Goal: Transaction & Acquisition: Purchase product/service

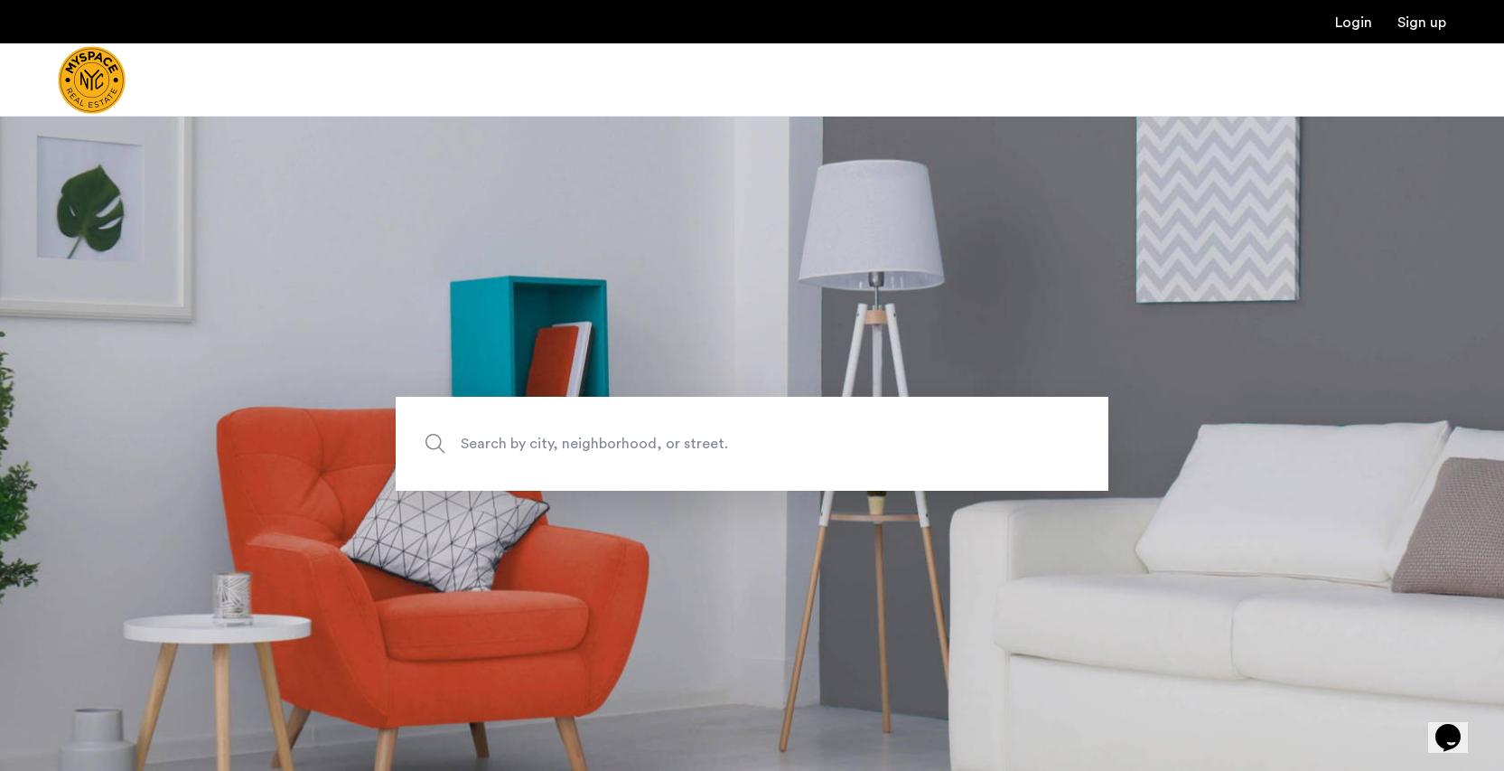
click at [108, 92] on img "Cazamio Logo" at bounding box center [92, 80] width 68 height 68
click at [111, 98] on img "Cazamio Logo" at bounding box center [92, 80] width 68 height 68
click at [126, 89] on img "Cazamio Logo" at bounding box center [92, 80] width 68 height 68
click at [552, 436] on span "Search by city, neighborhood, or street." at bounding box center [710, 443] width 499 height 24
click at [552, 436] on input "Search by city, neighborhood, or street." at bounding box center [752, 444] width 713 height 94
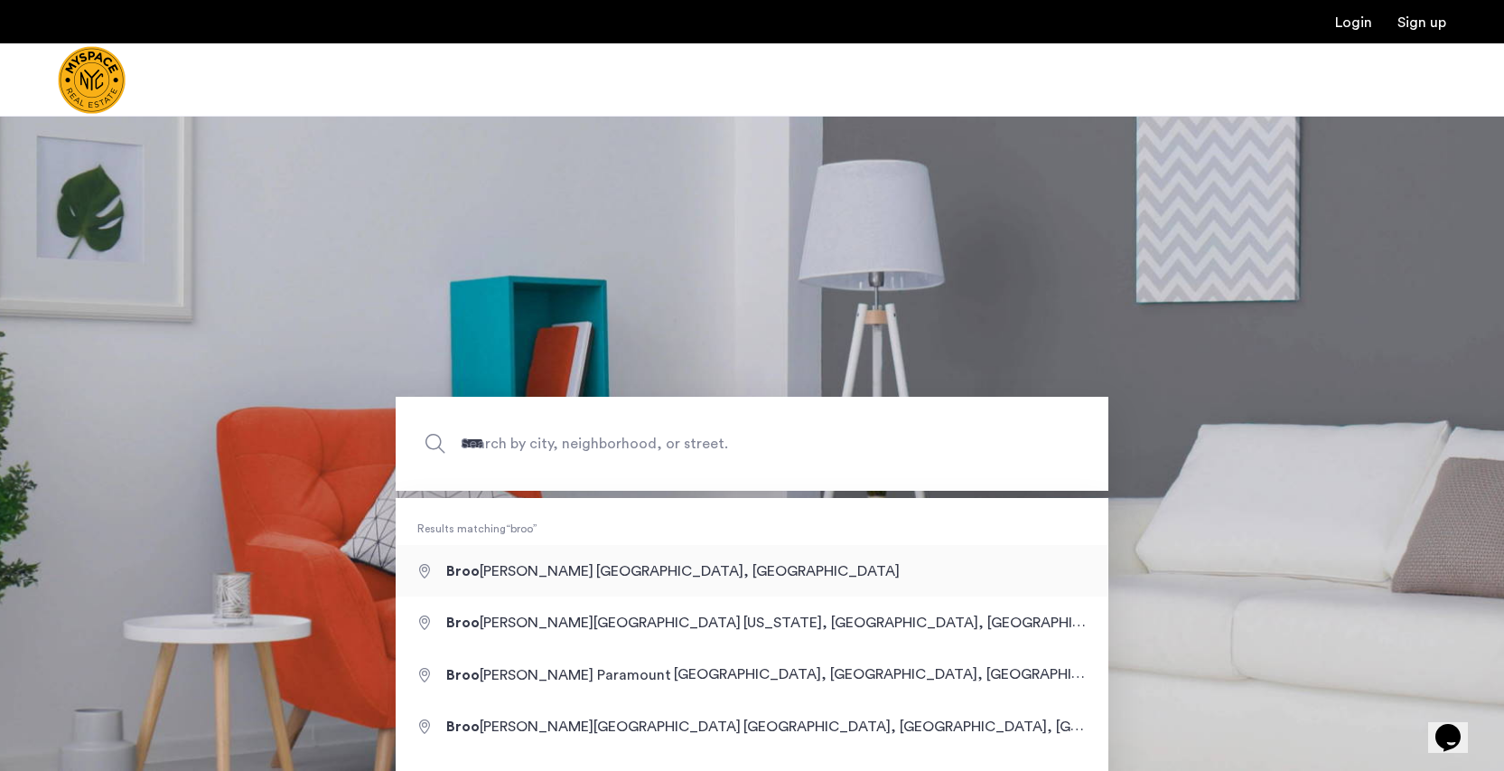
type input "**********"
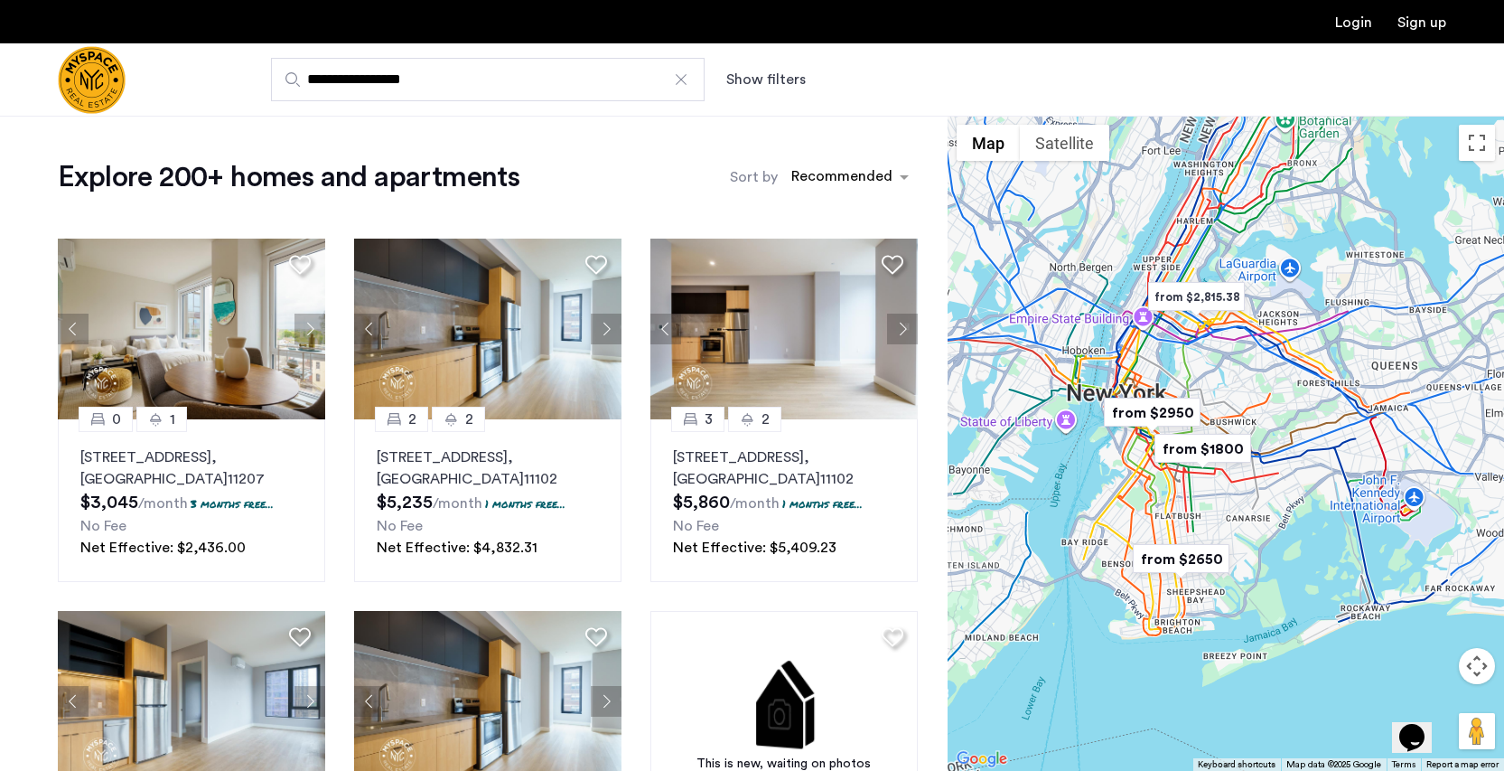
click at [754, 77] on button "Show filters" at bounding box center [766, 80] width 80 height 22
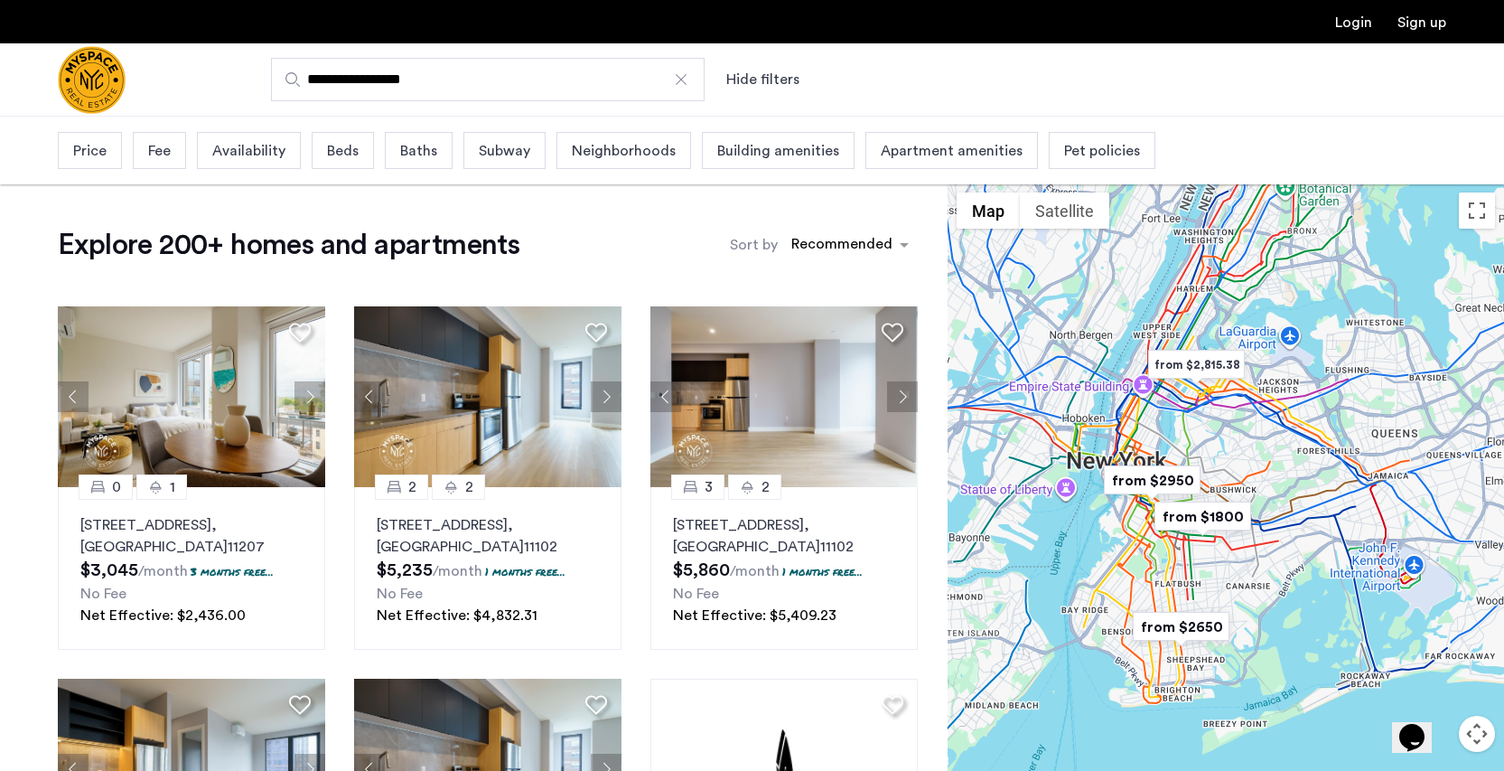
click at [927, 159] on span "Apartment amenities" at bounding box center [952, 151] width 142 height 22
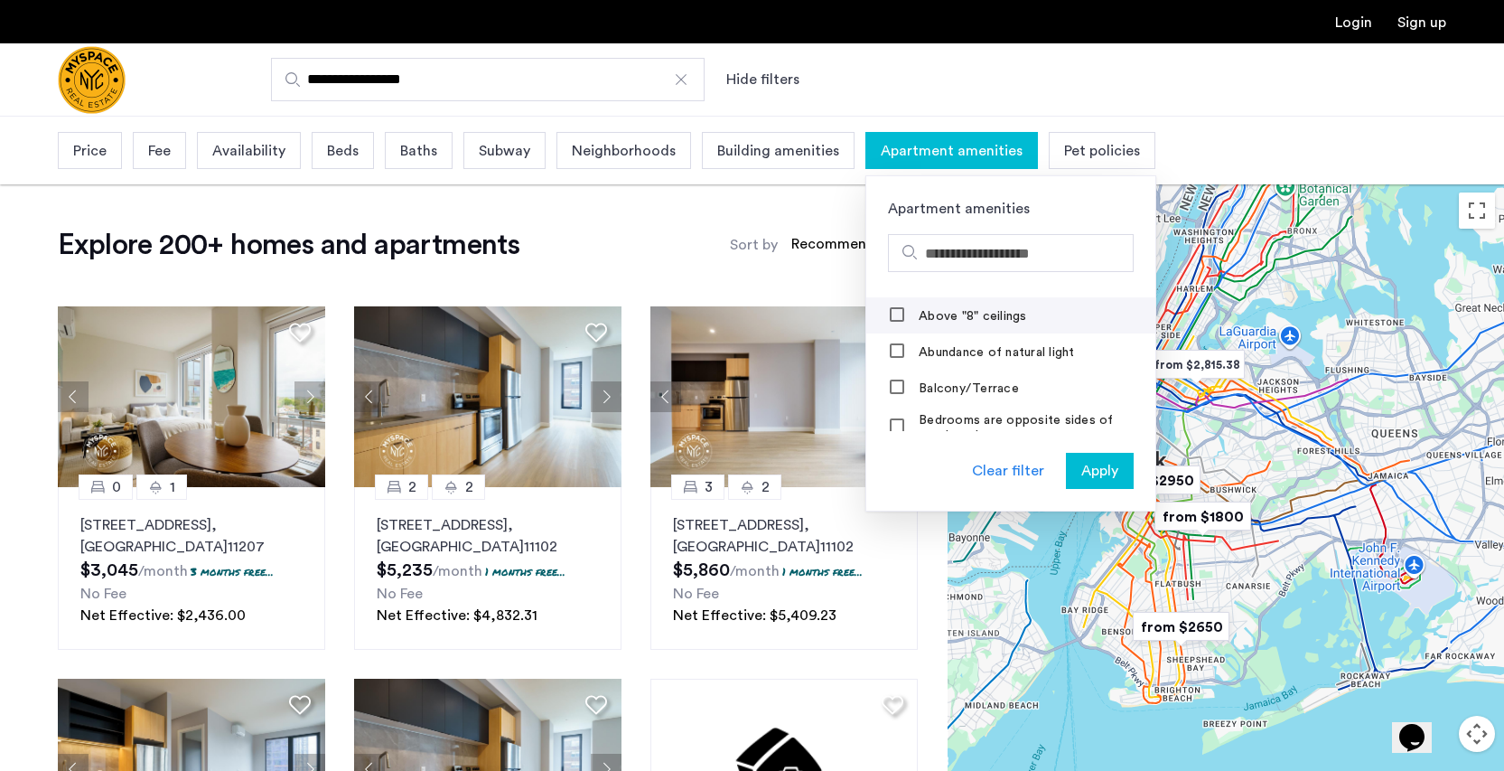
scroll to position [98, 0]
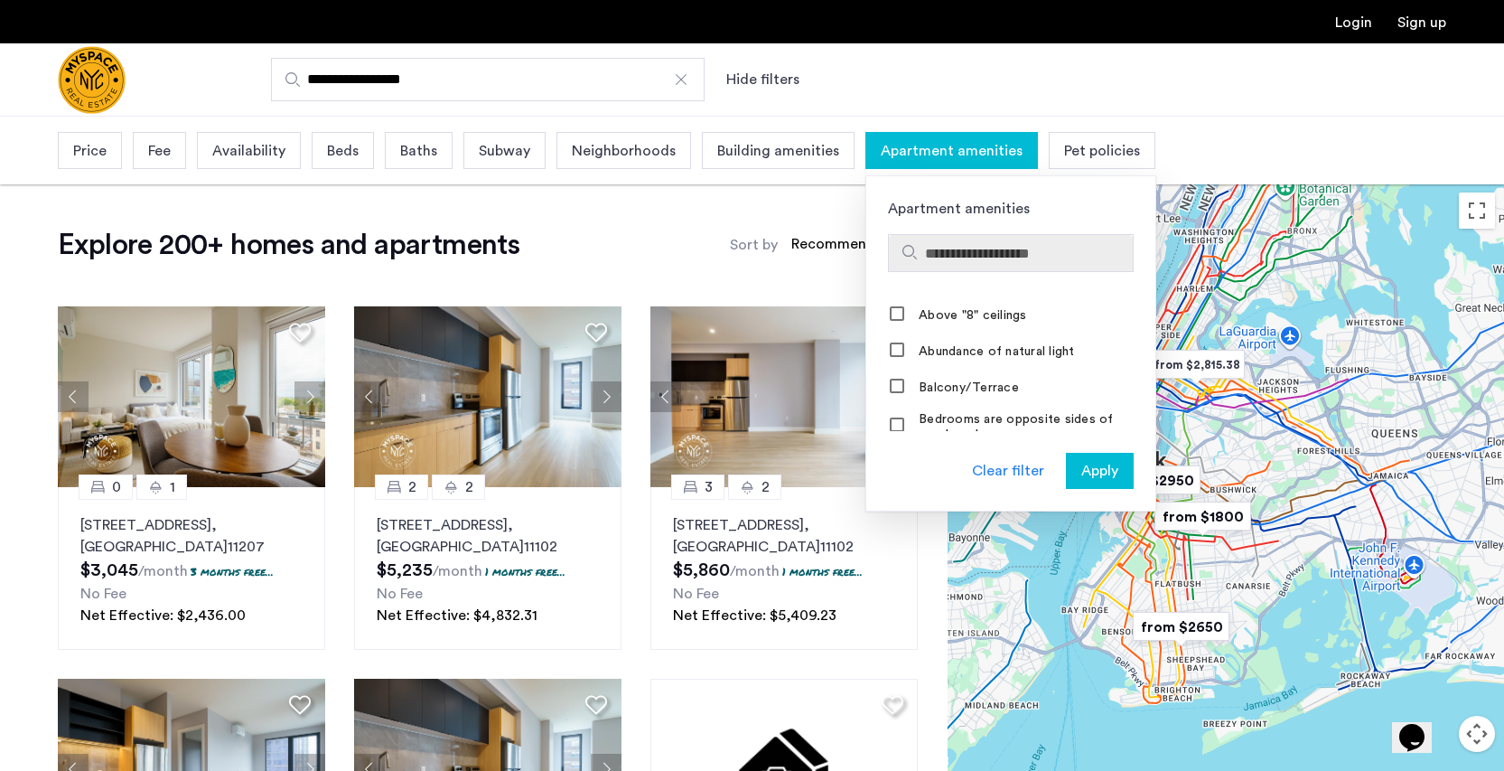
click at [953, 246] on input "Search amenities" at bounding box center [1025, 254] width 201 height 22
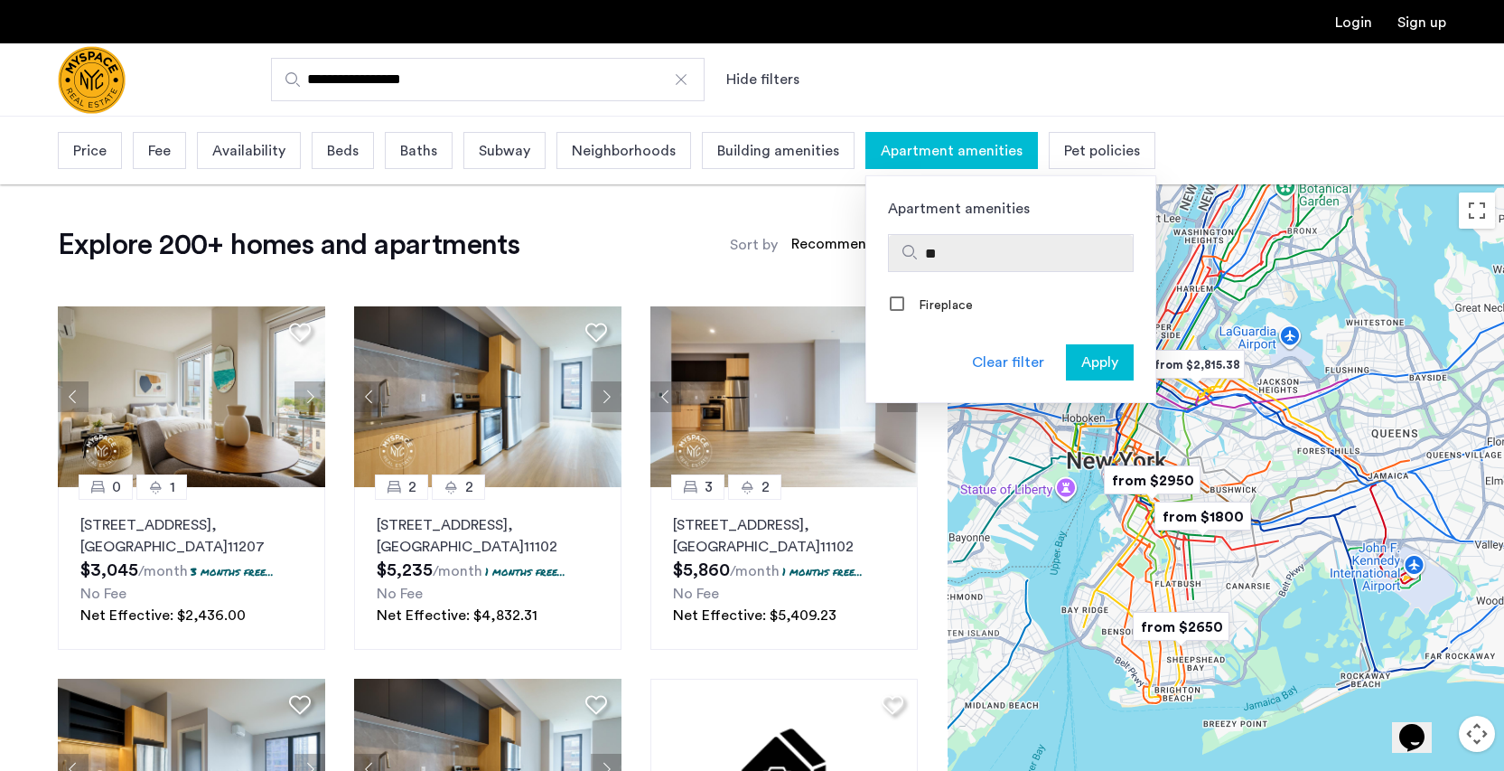
scroll to position [0, 0]
type input "*"
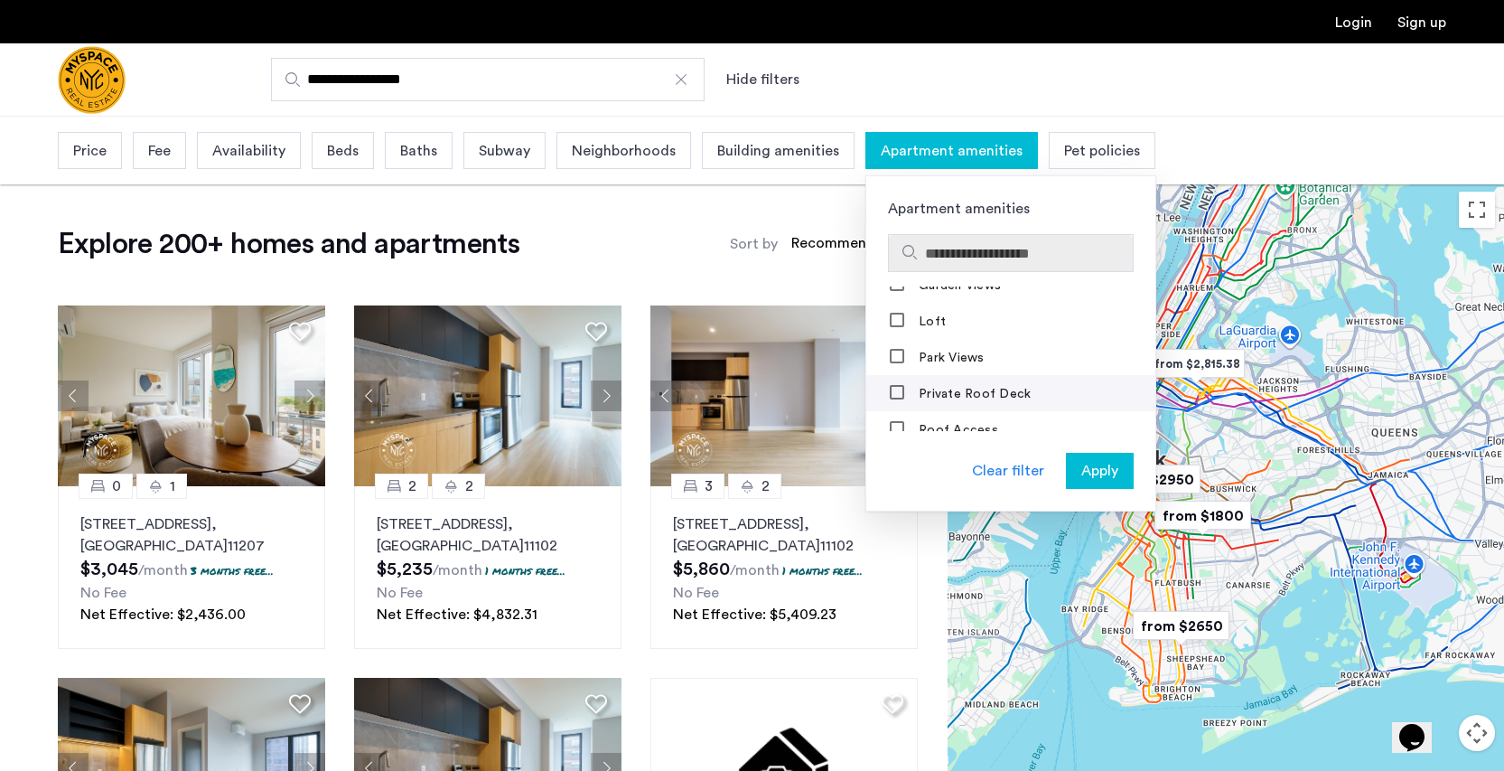
scroll to position [1277, 0]
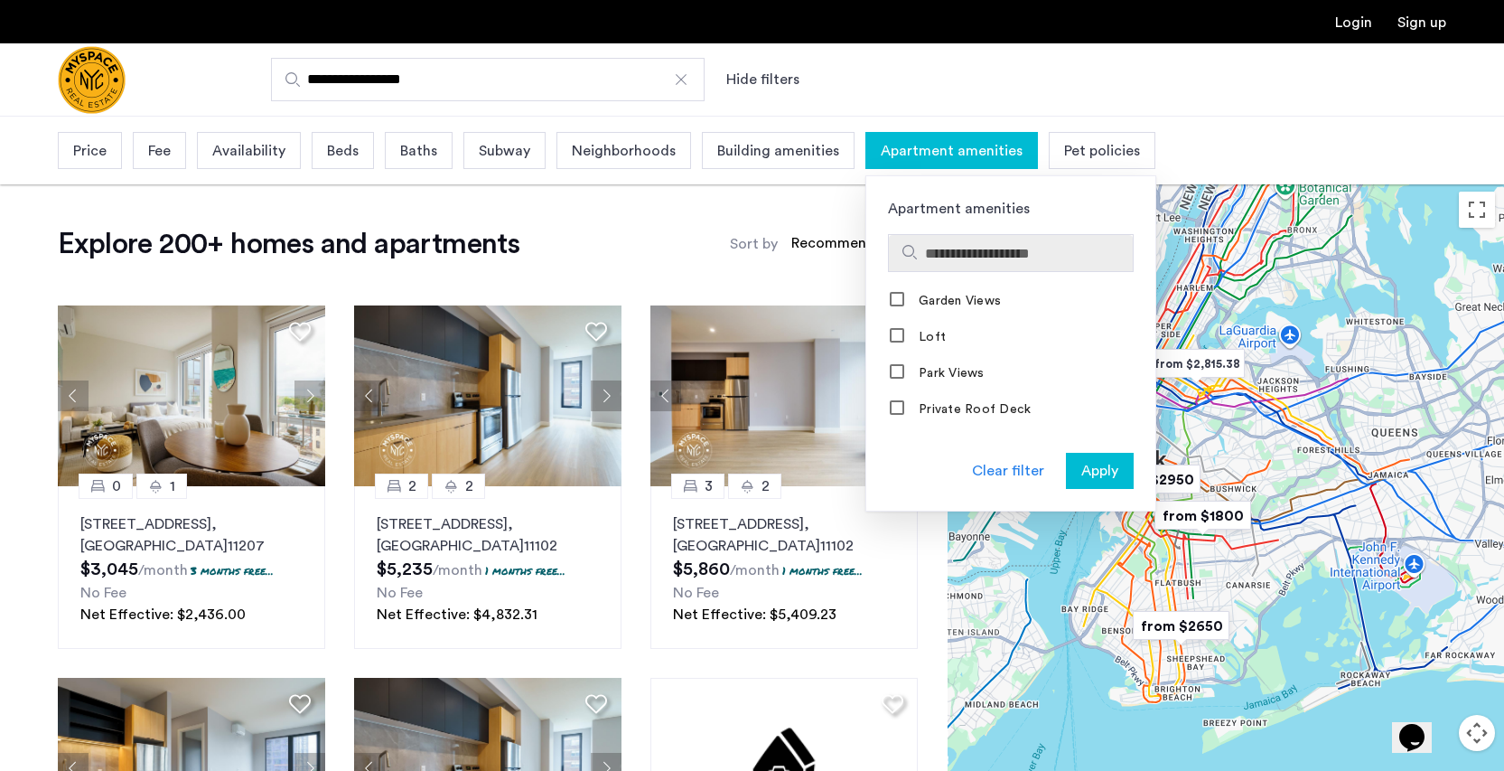
click at [800, 142] on span "Building amenities" at bounding box center [778, 151] width 122 height 22
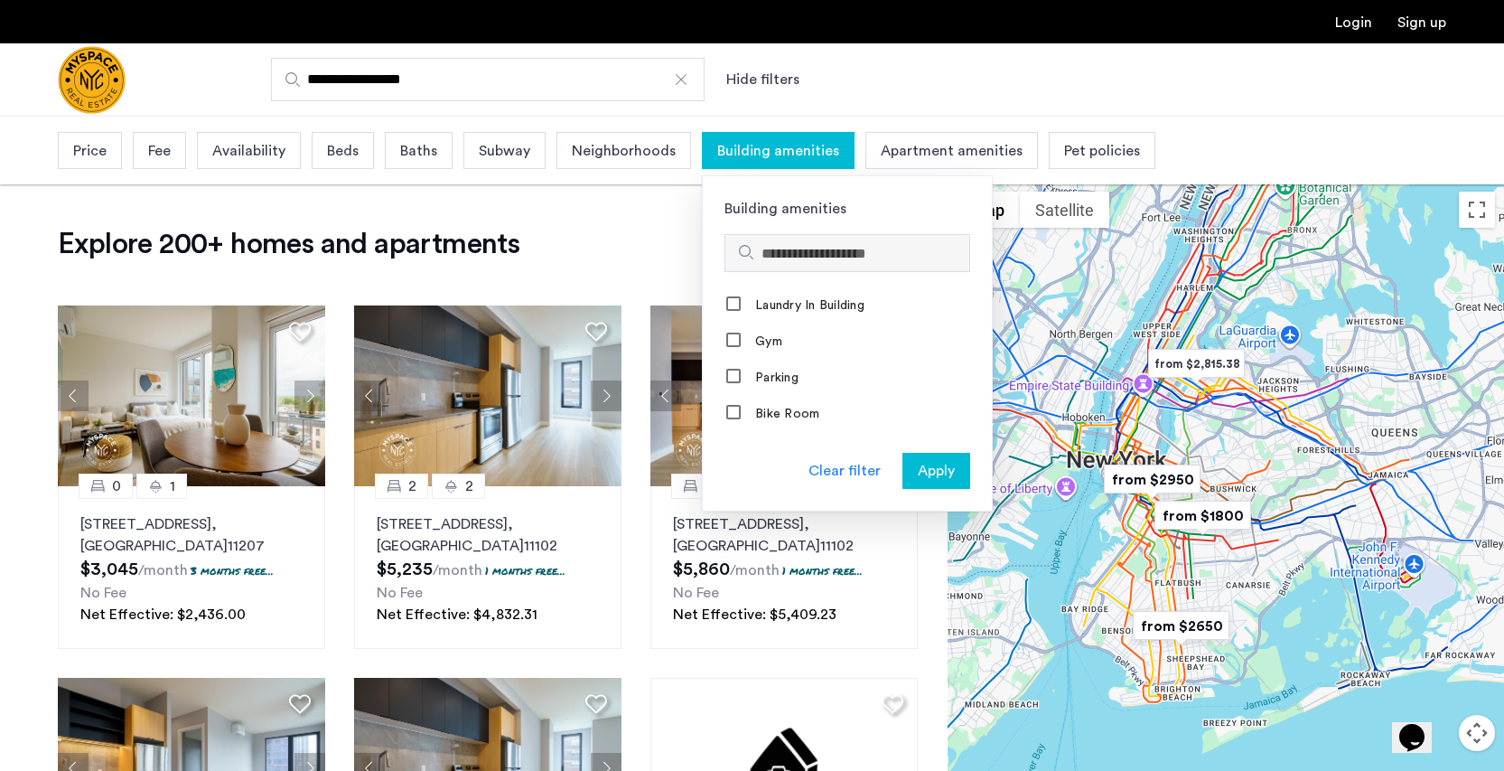
click at [832, 246] on input "Search amenities" at bounding box center [862, 254] width 201 height 22
type input "*"
click at [932, 473] on span "Apply" at bounding box center [936, 471] width 37 height 22
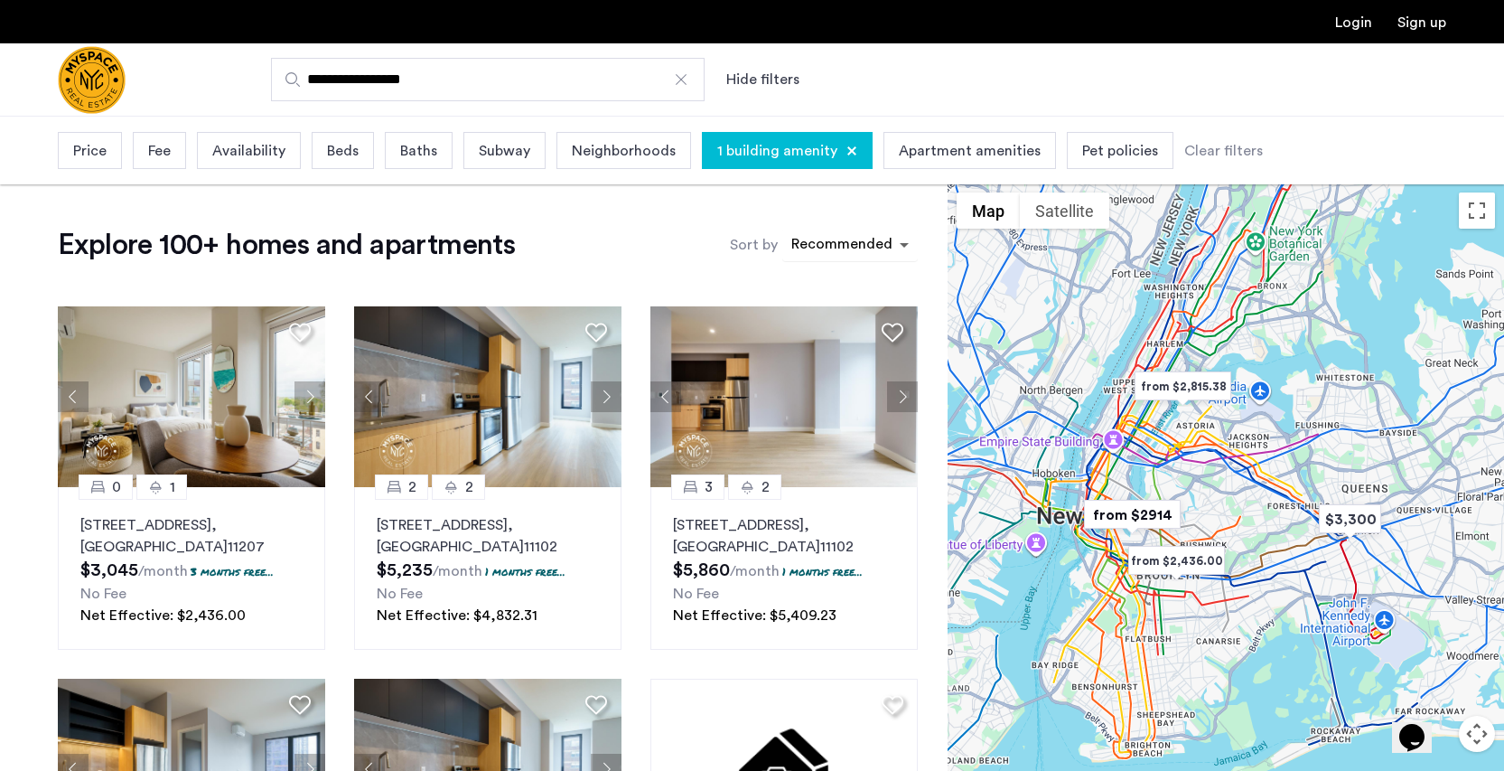
click at [895, 239] on span "sort-apartment" at bounding box center [906, 245] width 23 height 22
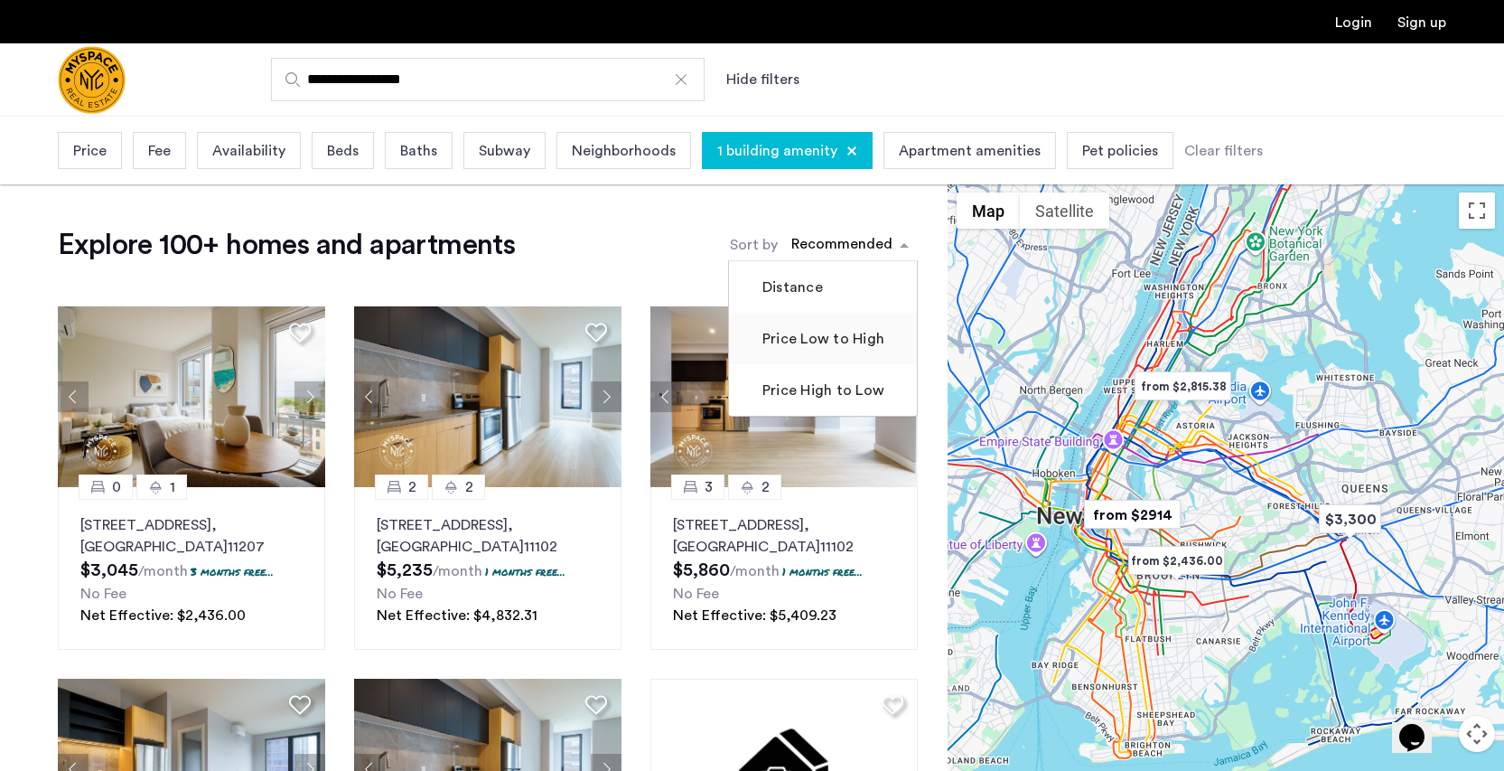
click at [829, 344] on label "Price Low to High" at bounding box center [822, 339] width 126 height 22
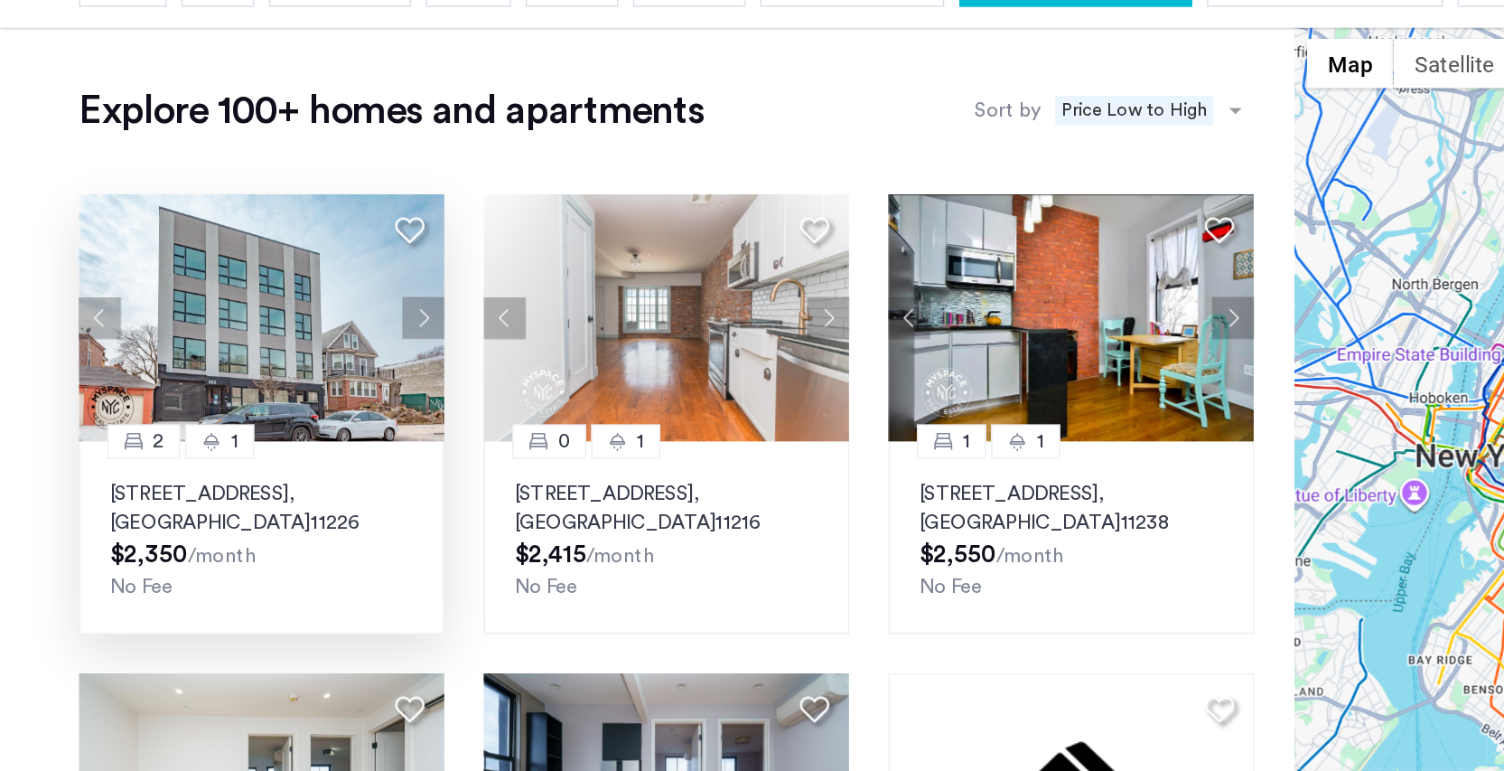
click at [243, 306] on img at bounding box center [191, 396] width 267 height 181
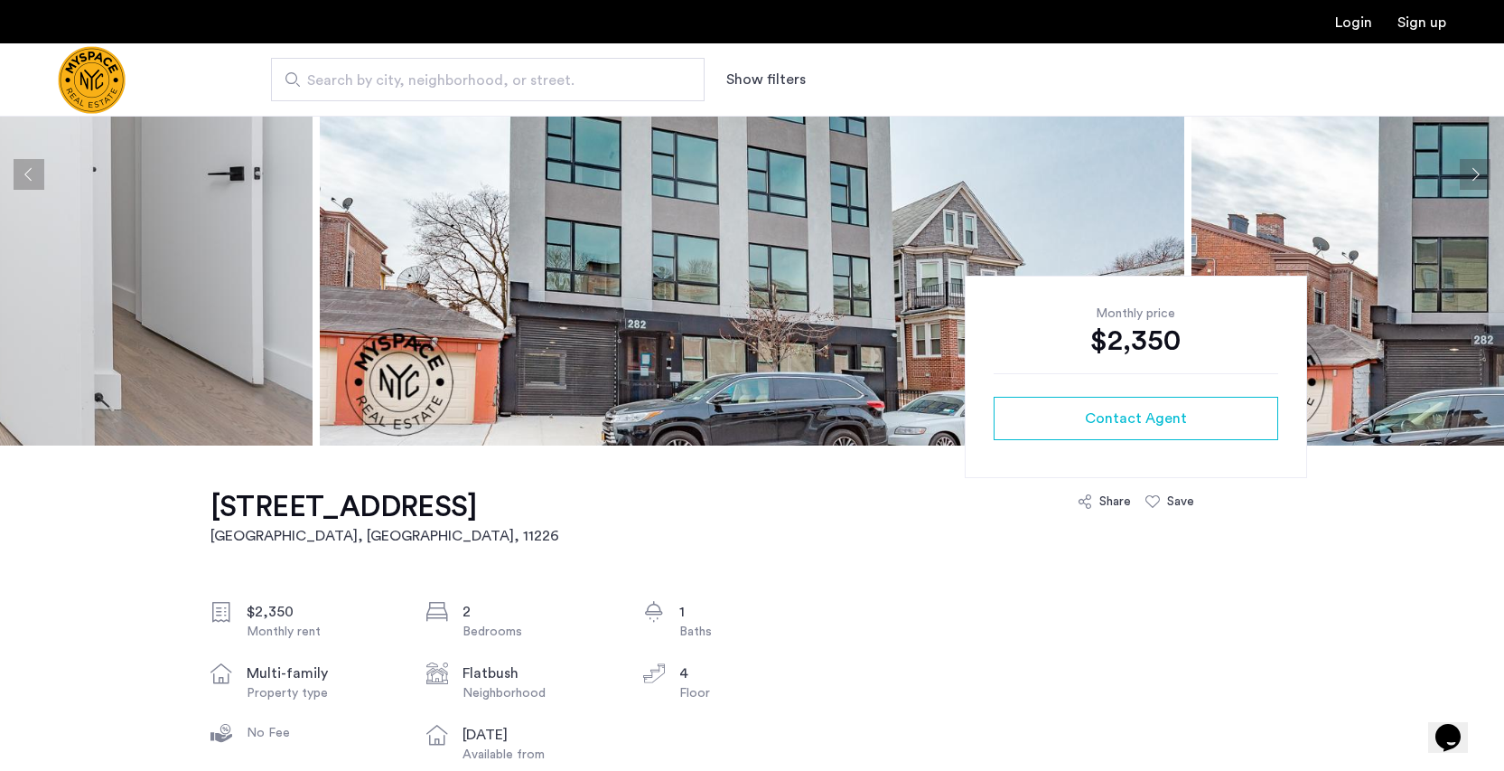
scroll to position [214, 0]
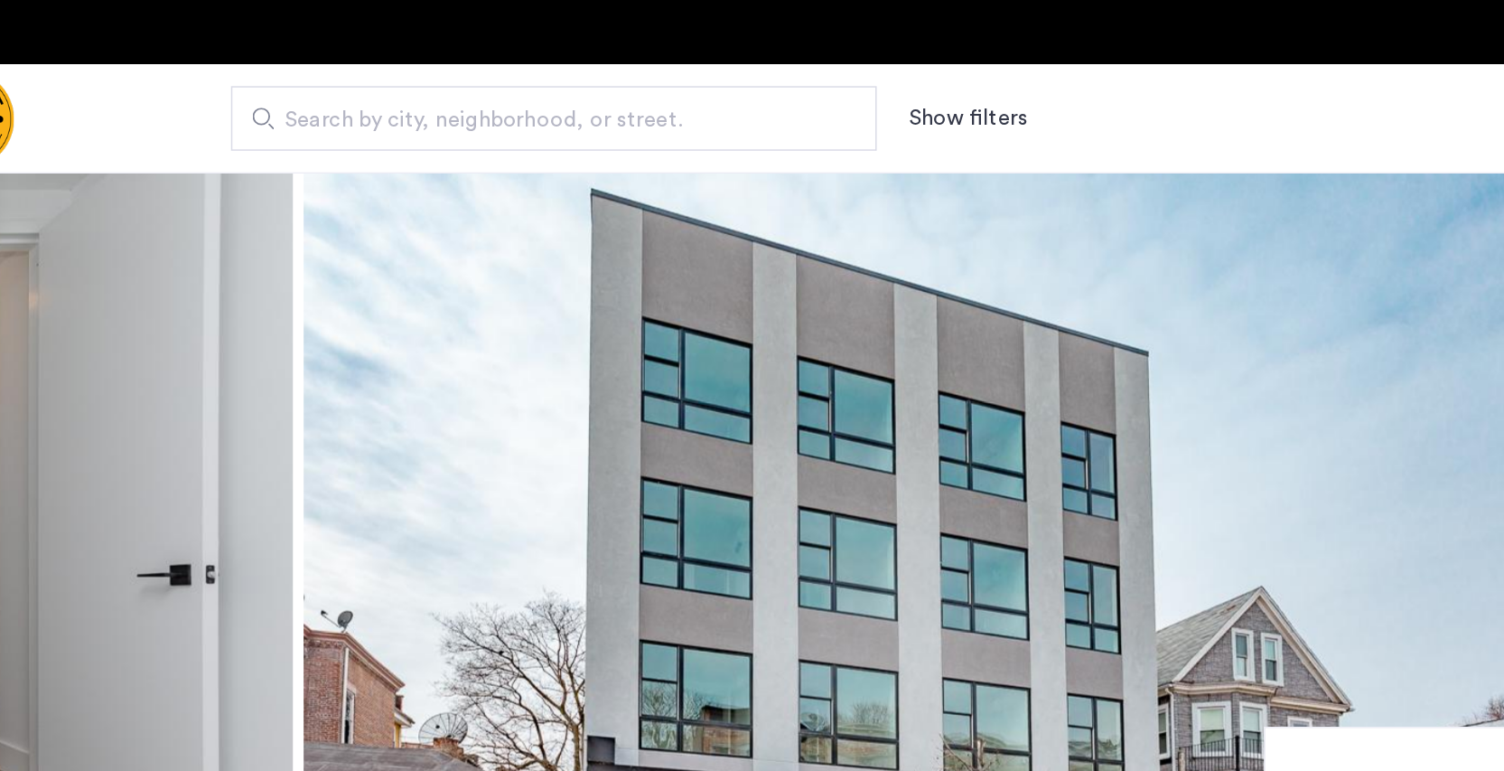
scroll to position [0, 0]
